Goal: Check status: Check status

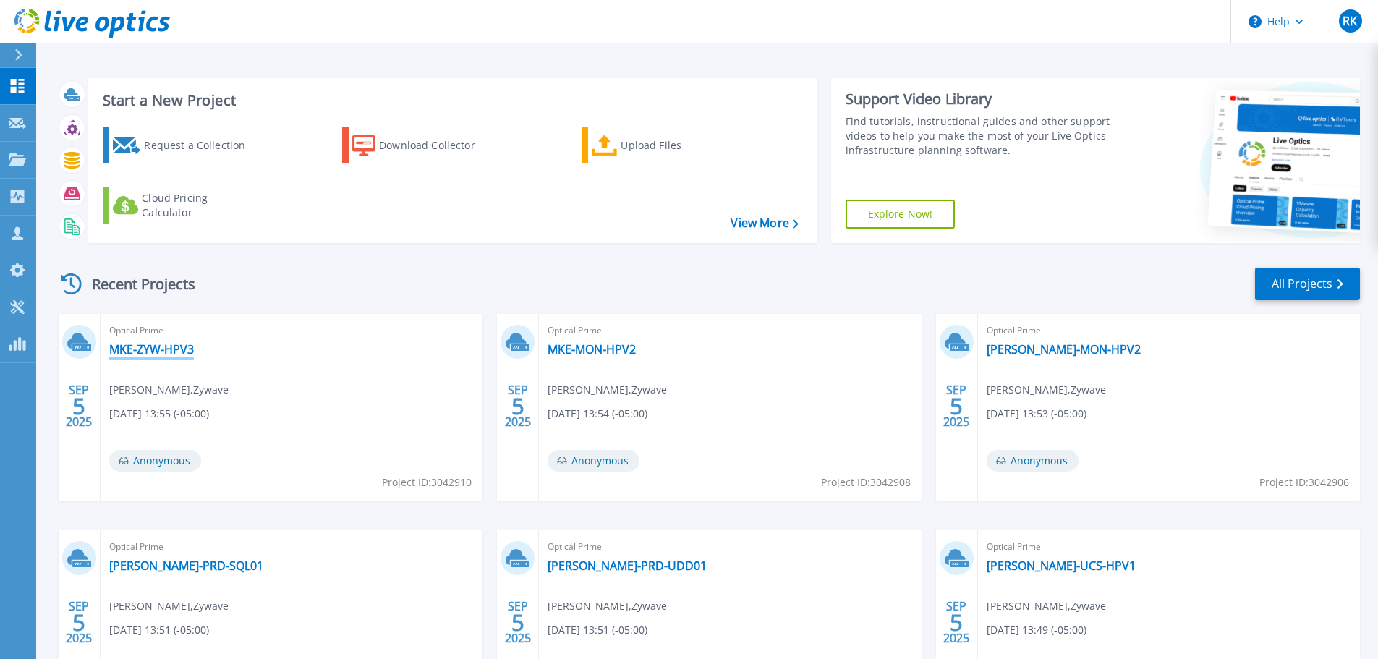
click at [153, 344] on link "MKE-ZYW-HPV3" at bounding box center [151, 349] width 85 height 14
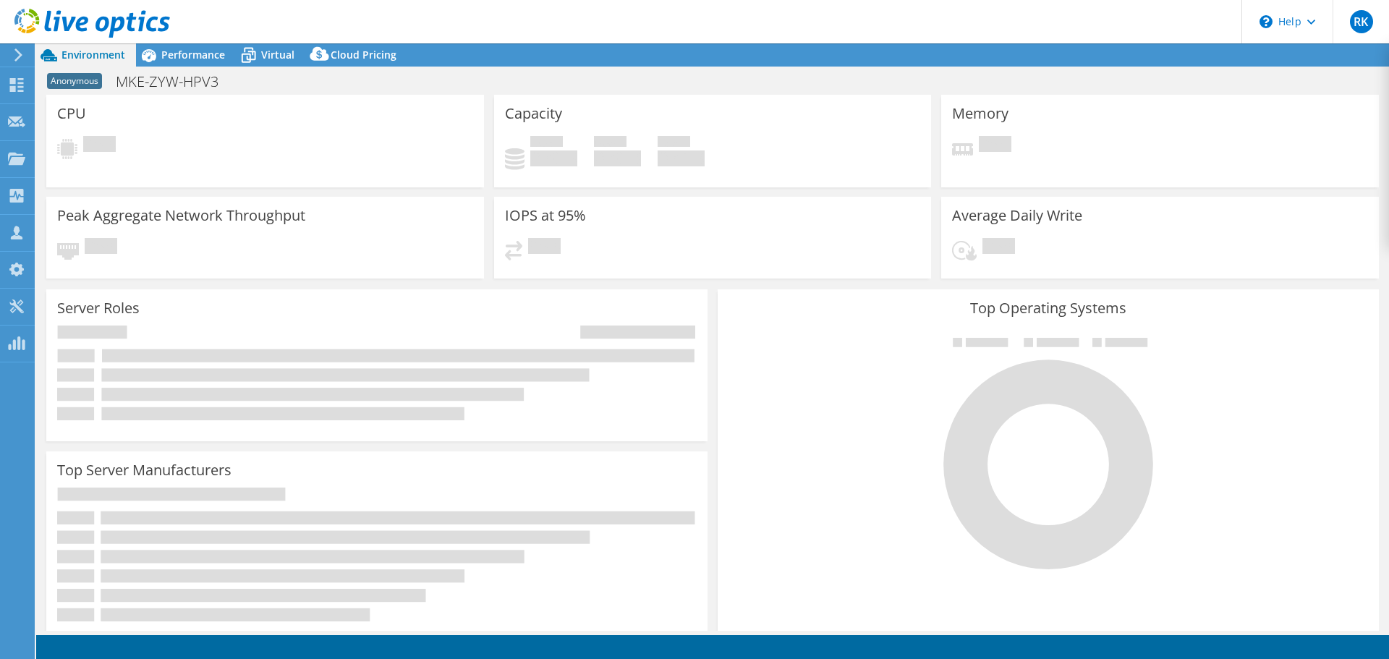
select select "USD"
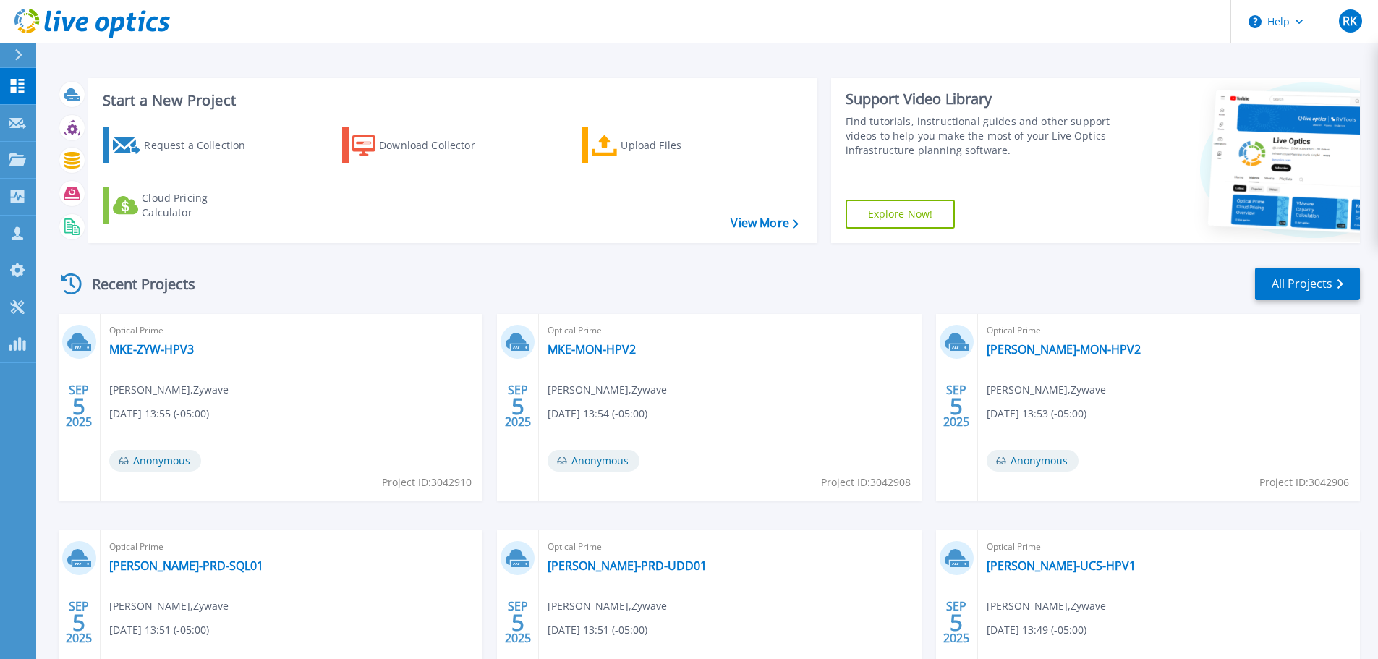
scroll to position [72, 0]
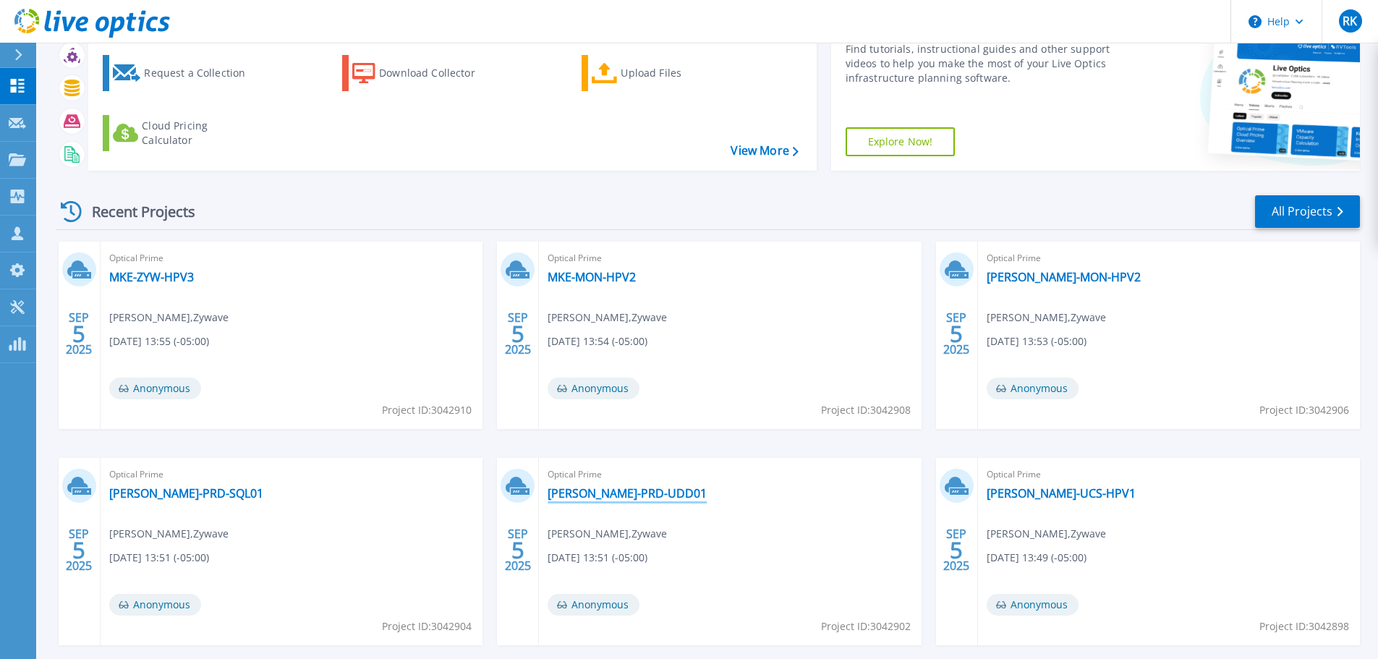
click at [603, 491] on link "[PERSON_NAME]-PRD-UDD01" at bounding box center [627, 493] width 159 height 14
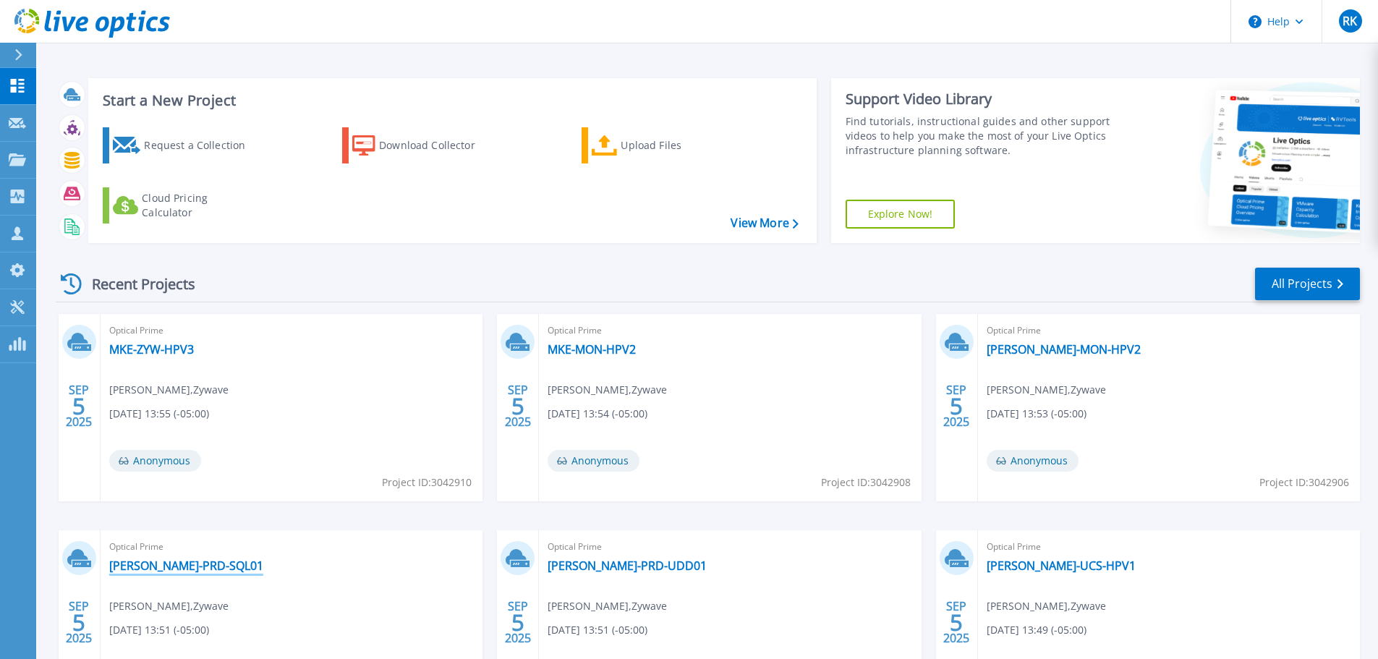
click at [151, 566] on link "[PERSON_NAME]-PRD-SQL01" at bounding box center [186, 565] width 154 height 14
click at [992, 564] on link "[PERSON_NAME]-UCS-HPV1" at bounding box center [1061, 565] width 149 height 14
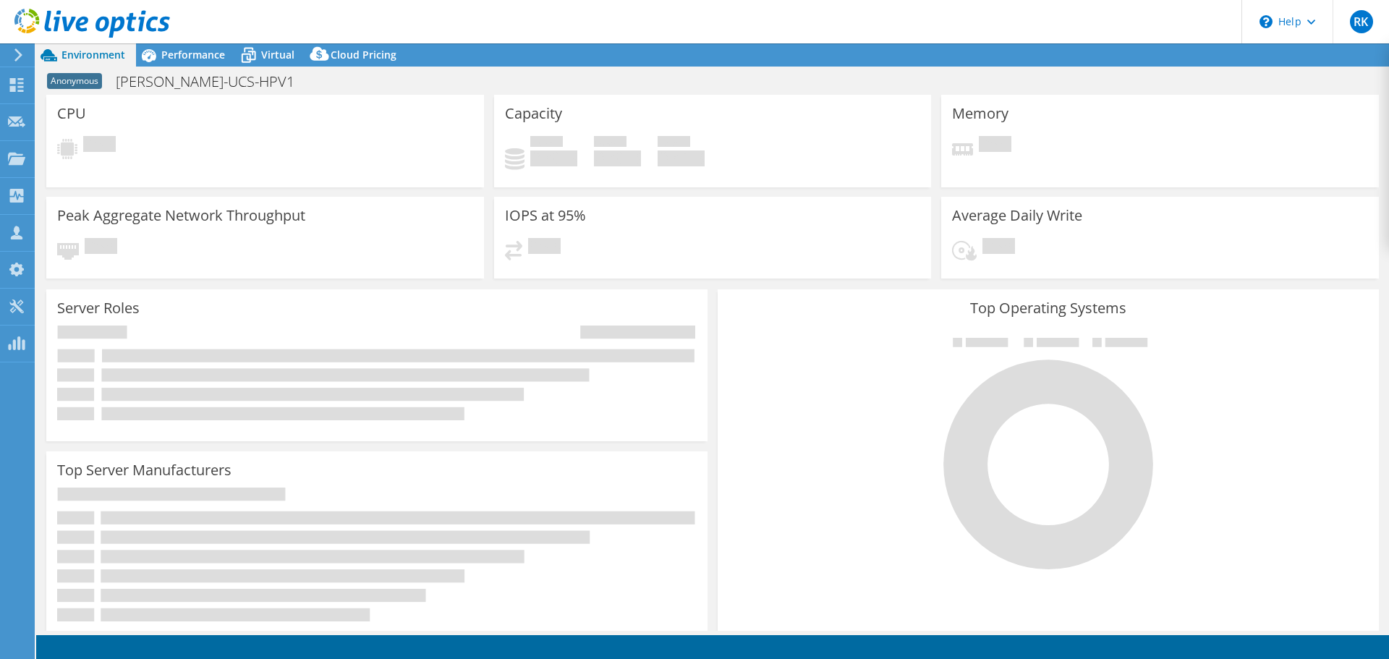
select select "USD"
